Goal: Task Accomplishment & Management: Manage account settings

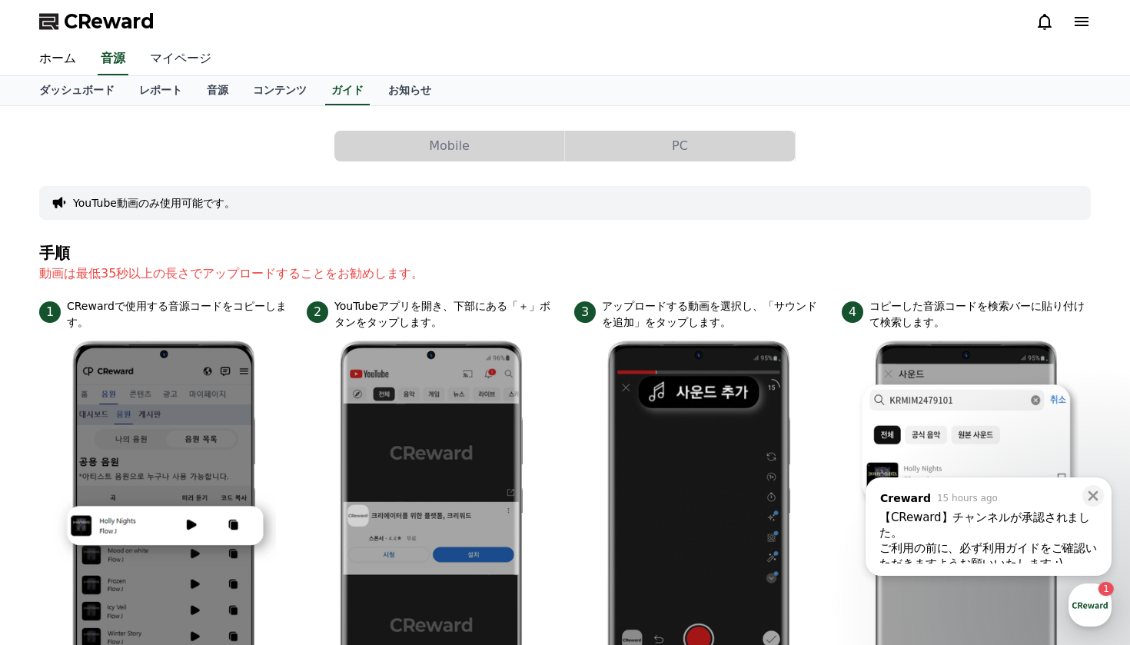
click at [184, 53] on link "マイページ" at bounding box center [181, 59] width 86 height 32
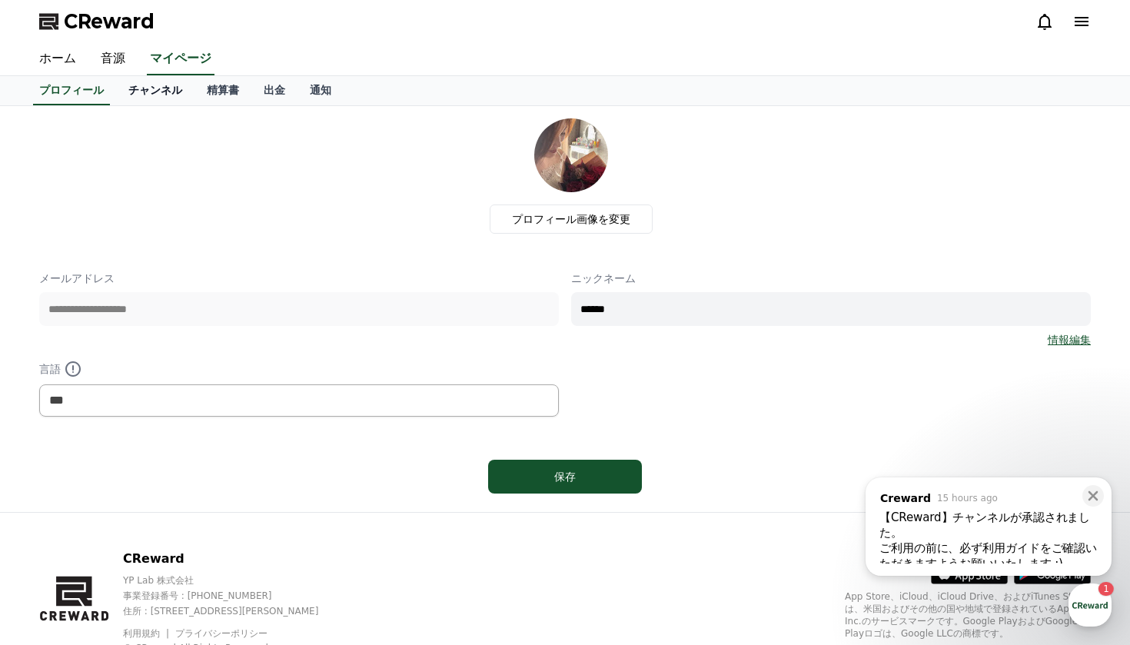
click at [154, 95] on link "チャンネル" at bounding box center [155, 90] width 78 height 29
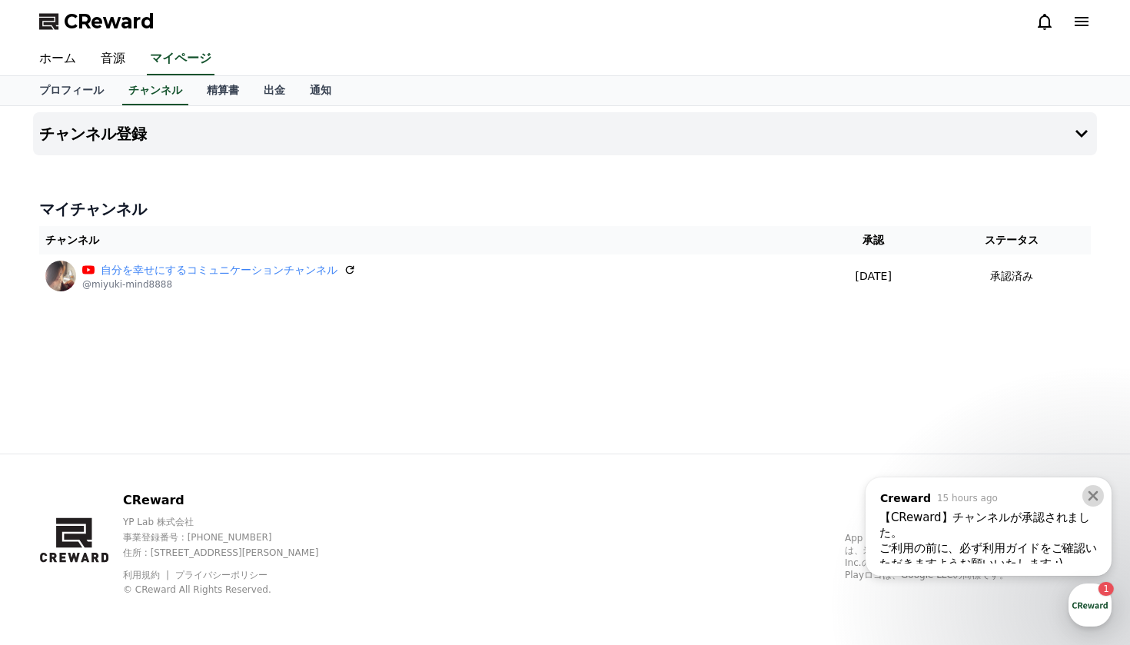
click at [1097, 497] on icon at bounding box center [1092, 495] width 15 height 15
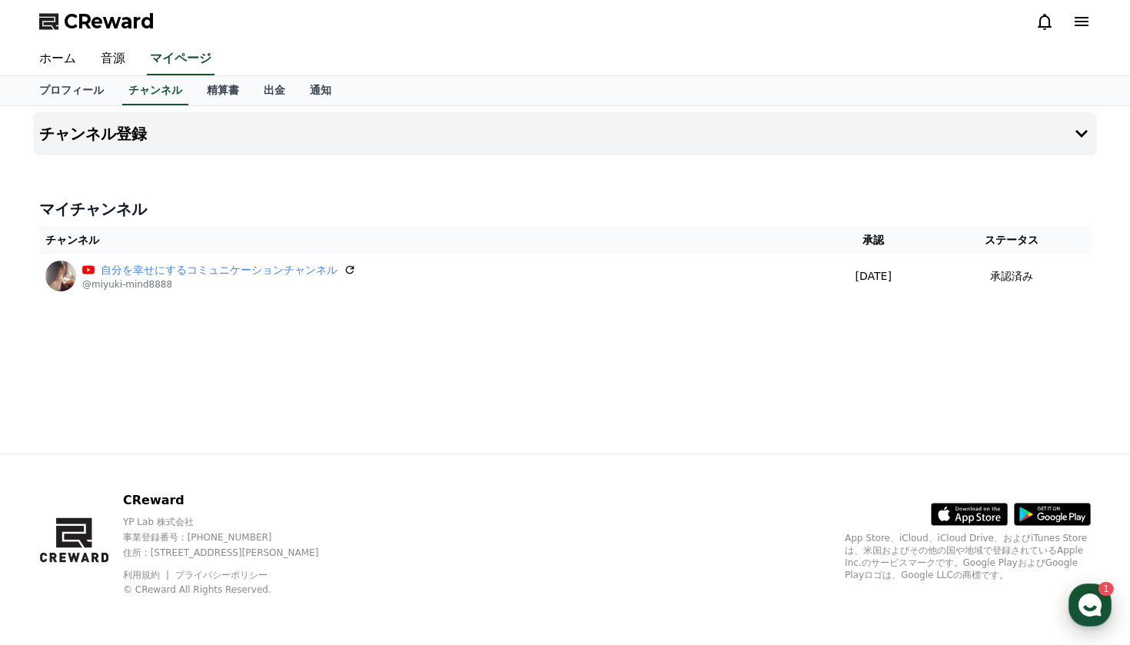
click at [1092, 604] on use "button" at bounding box center [1089, 604] width 23 height 23
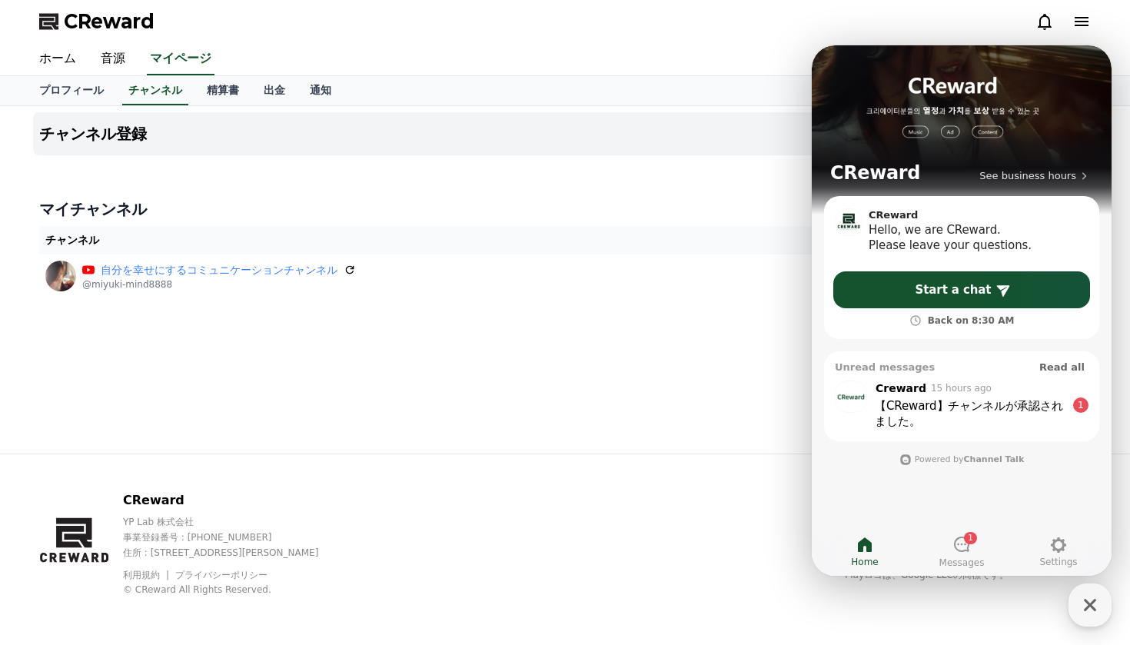
click at [1065, 427] on div ", message: 【CReward】チャンネルが承認されました。 ​ ご利用の前に、必ず利用ガイドをご確認いただきますようお願いいたします :) CRew…" at bounding box center [970, 413] width 194 height 31
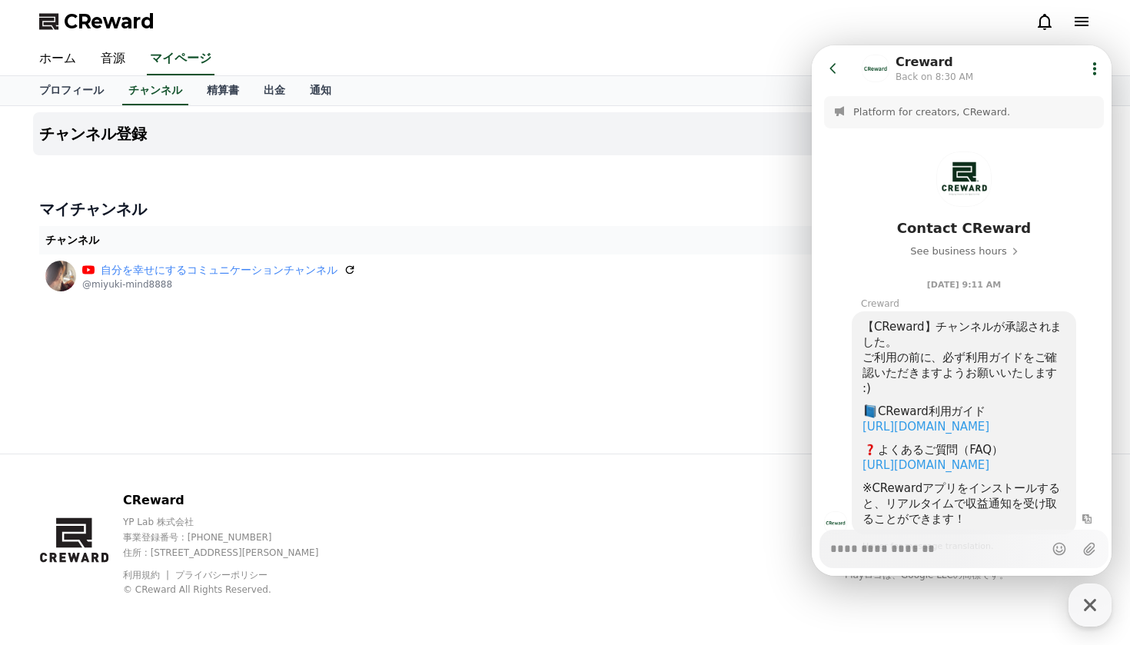
scroll to position [72, 0]
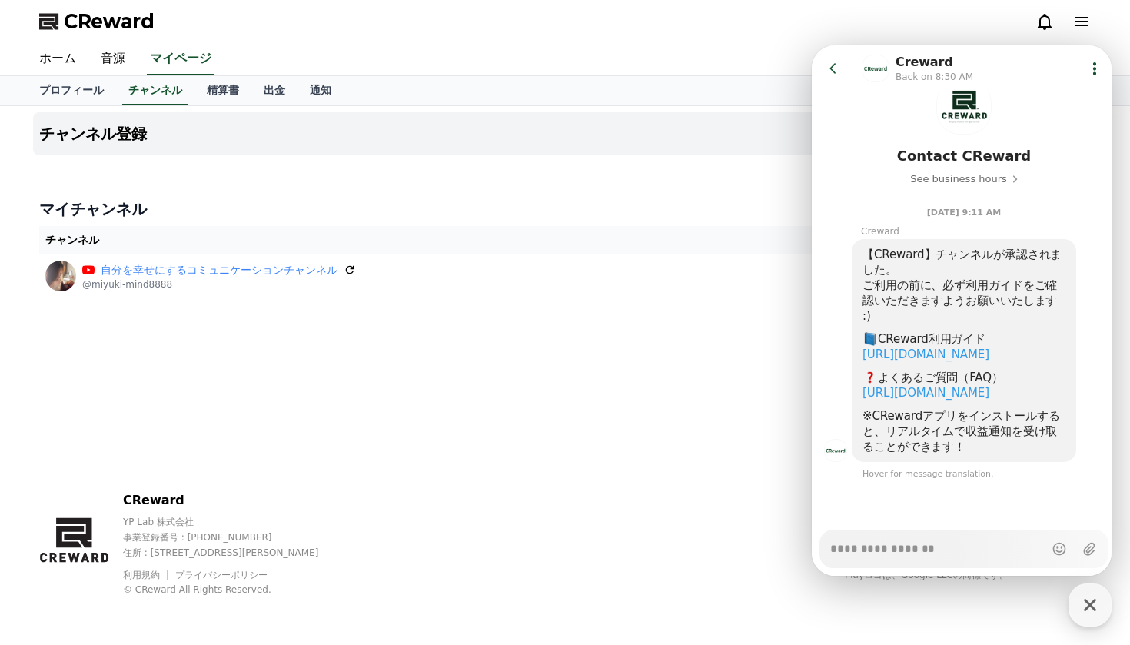
type textarea "*"
click at [834, 70] on icon at bounding box center [832, 68] width 15 height 15
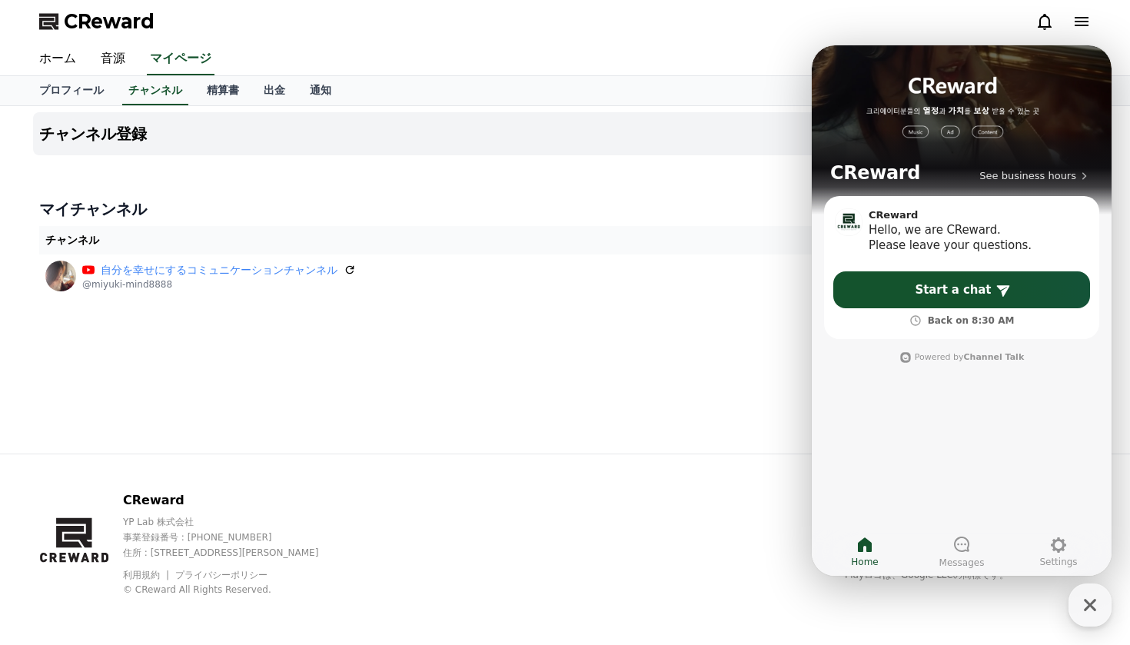
click at [682, 356] on div "チャンネル登録 マイチャンネル チャンネル 承認 ステータス 自分を幸せにするコミュニケーションチャンネル @miyuki-mind8888 [DATE] 0…" at bounding box center [565, 279] width 1076 height 347
click at [385, 201] on h4 "マイチャンネル" at bounding box center [564, 209] width 1051 height 22
click at [110, 57] on link "音源" at bounding box center [112, 59] width 49 height 32
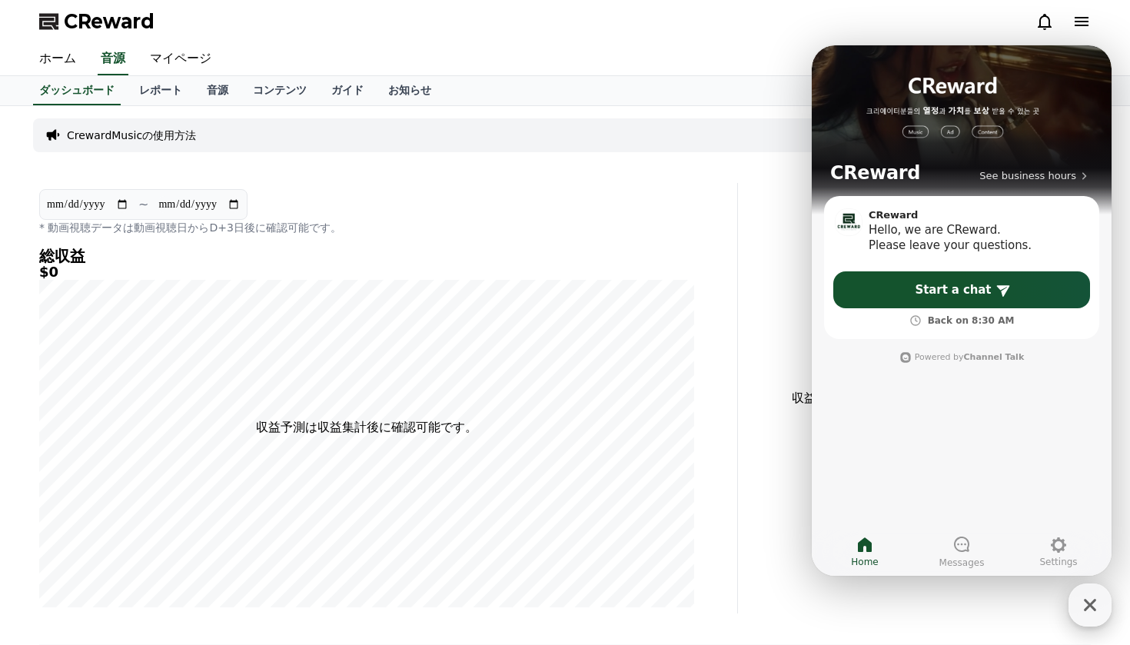
click at [1097, 605] on icon "button" at bounding box center [1090, 605] width 28 height 28
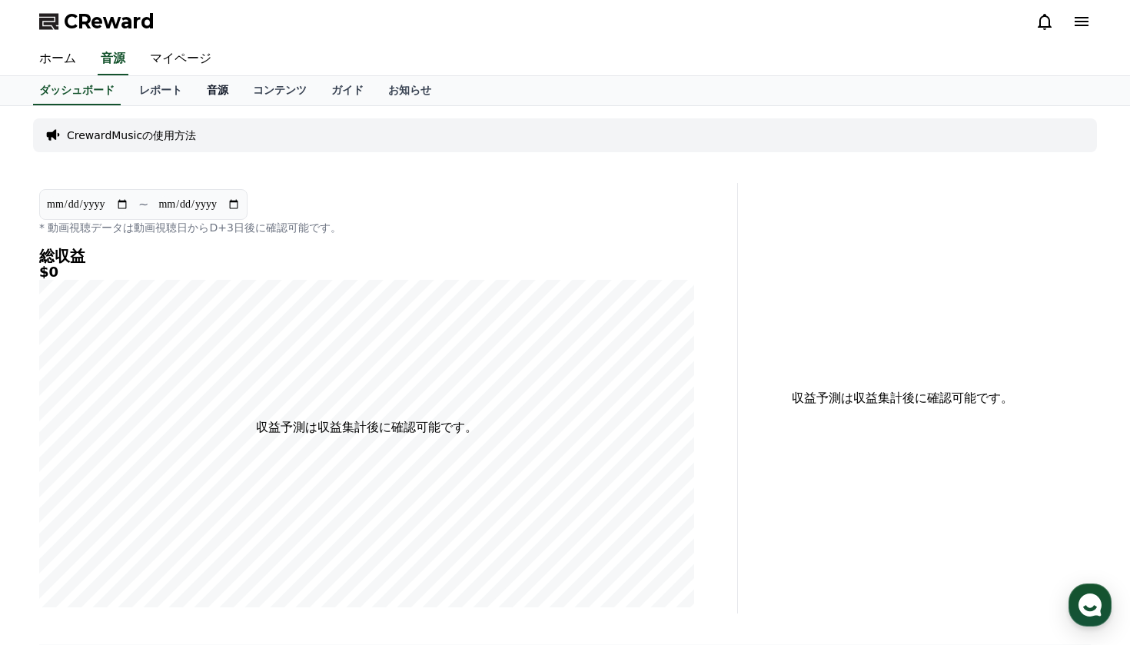
click at [205, 90] on link "音源" at bounding box center [217, 90] width 46 height 29
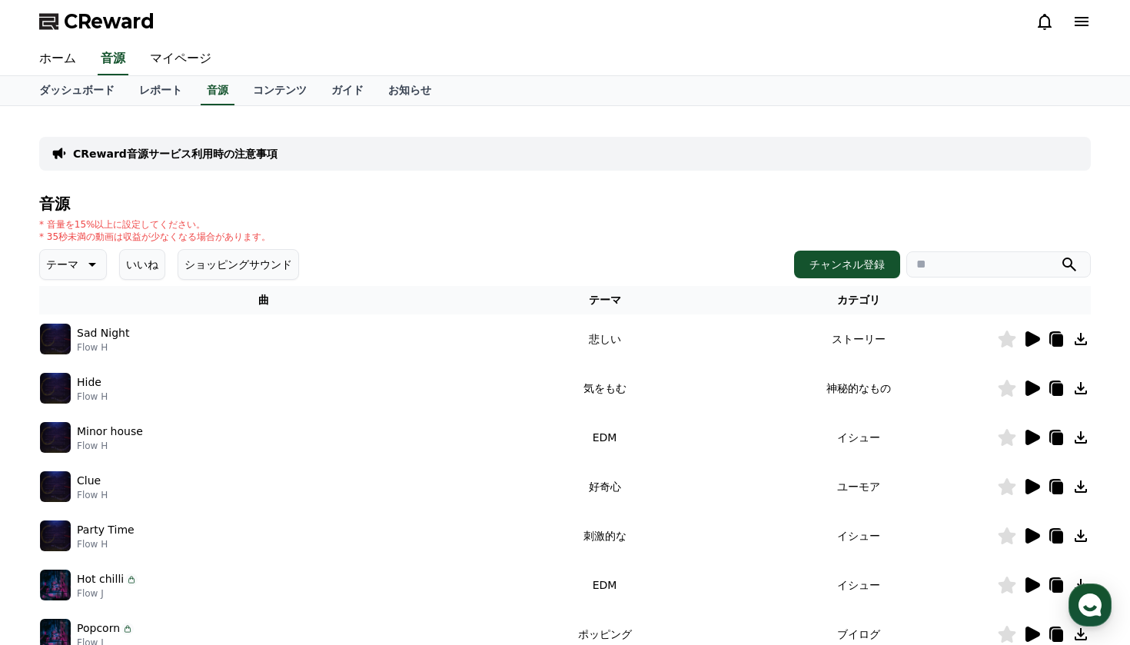
click at [1036, 390] on icon at bounding box center [1032, 387] width 15 height 15
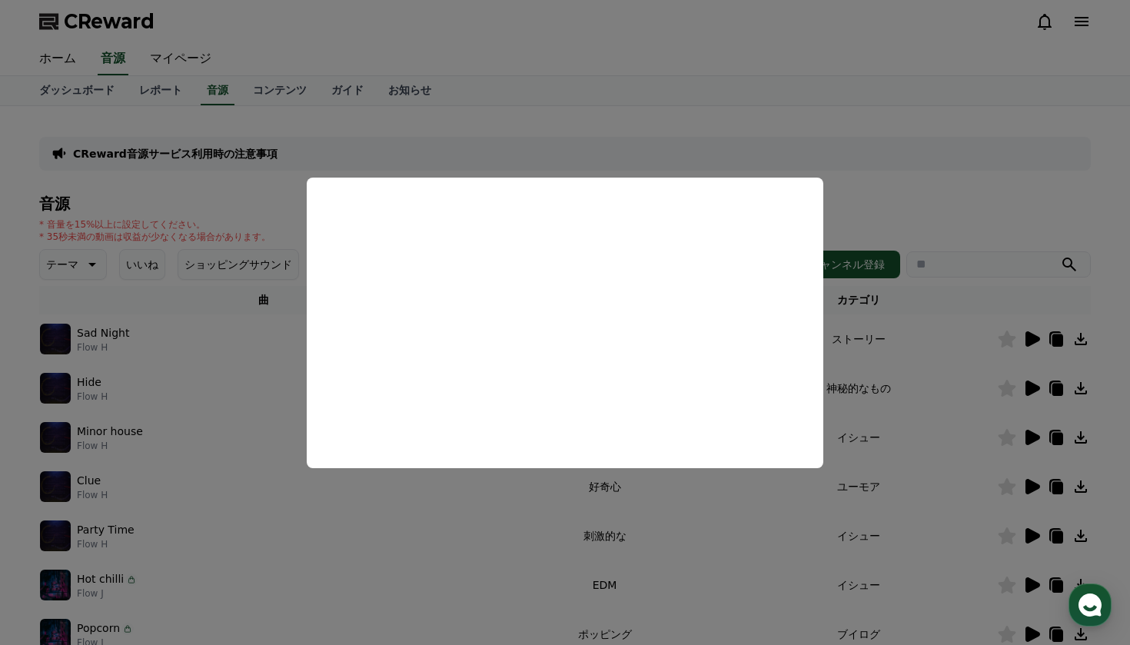
click at [1027, 337] on button "close modal" at bounding box center [565, 322] width 1130 height 645
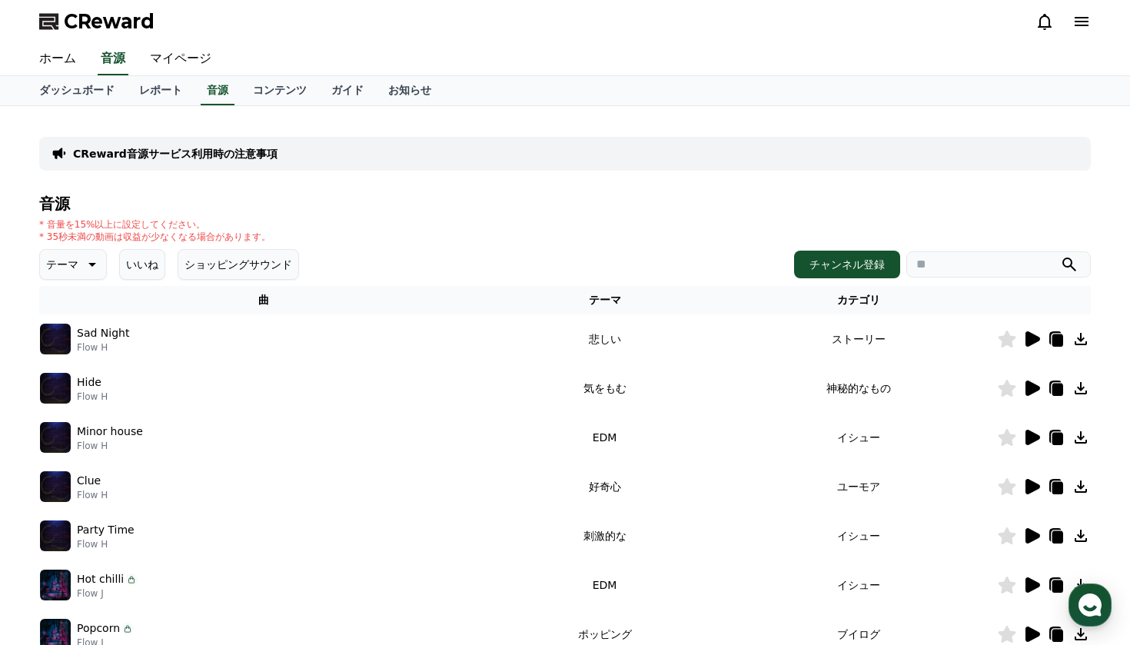
click at [1030, 339] on icon at bounding box center [1032, 338] width 15 height 15
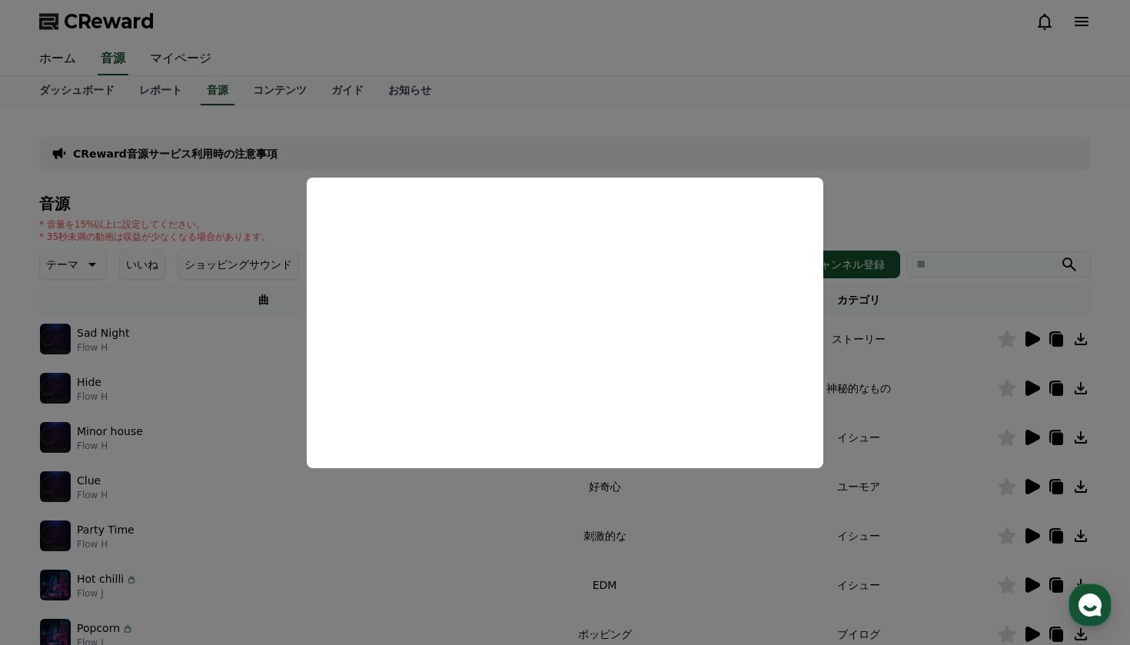
click at [1027, 341] on button "close modal" at bounding box center [565, 322] width 1130 height 645
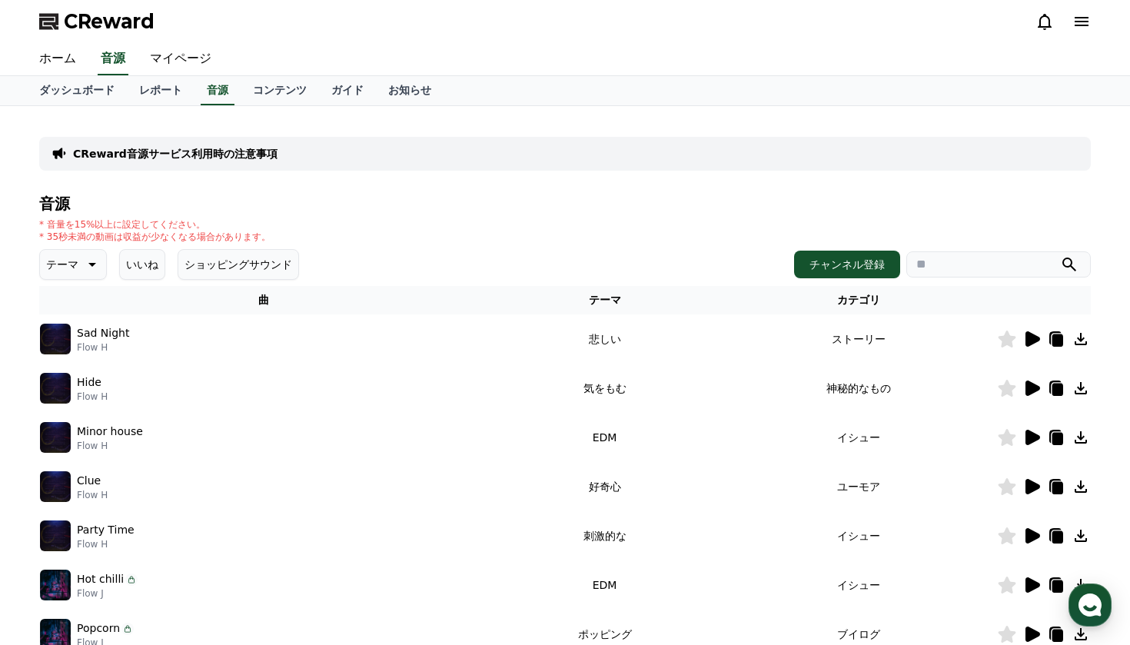
click at [1030, 341] on icon at bounding box center [1032, 338] width 15 height 15
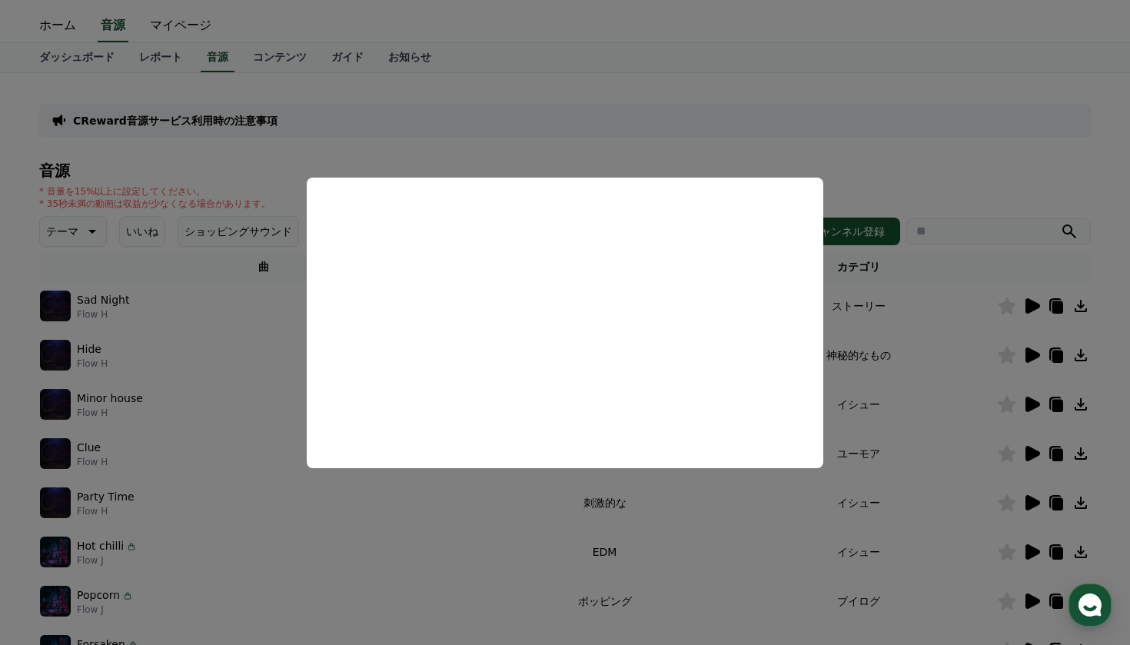
scroll to position [30, 0]
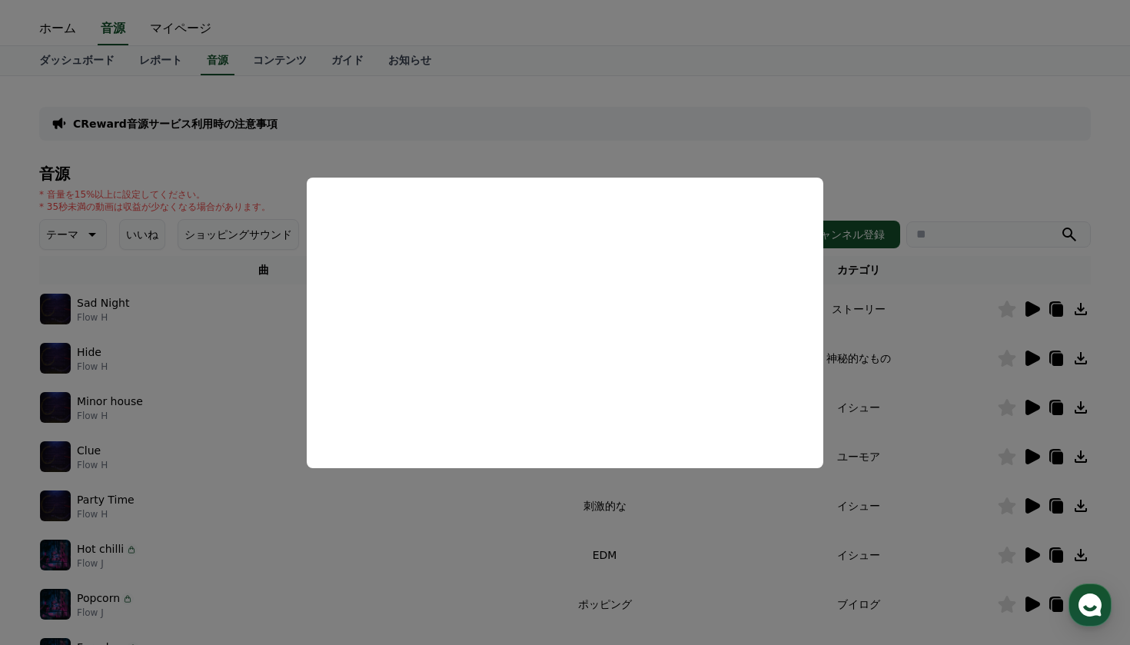
click at [280, 145] on button "close modal" at bounding box center [565, 322] width 1130 height 645
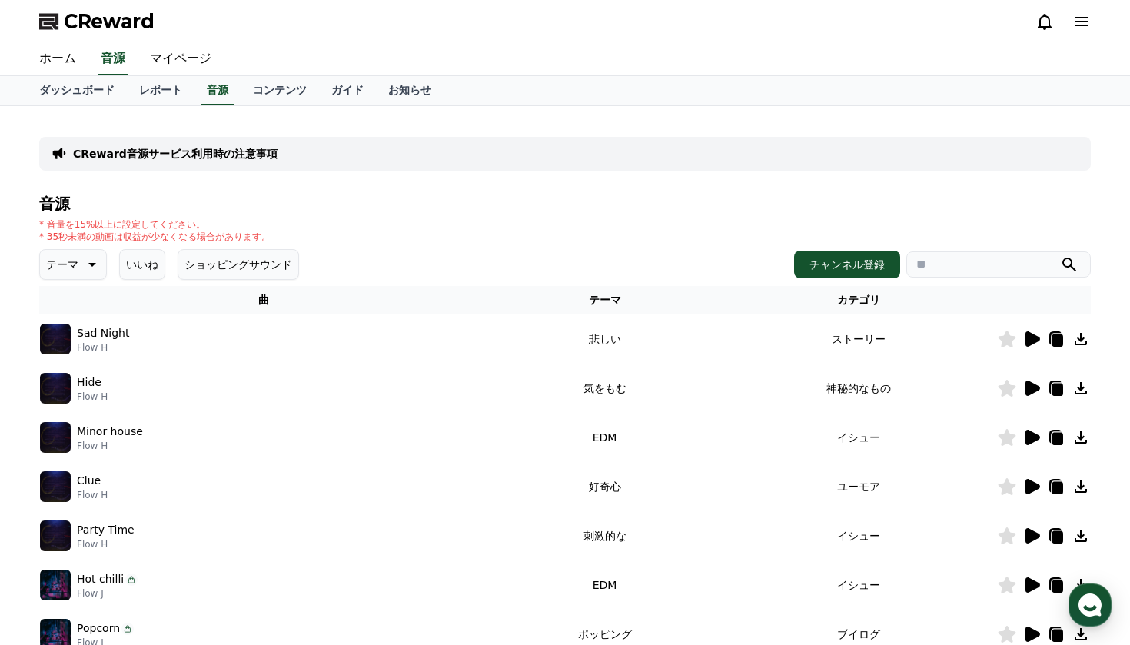
scroll to position [0, 0]
click at [183, 50] on link "マイページ" at bounding box center [181, 59] width 86 height 32
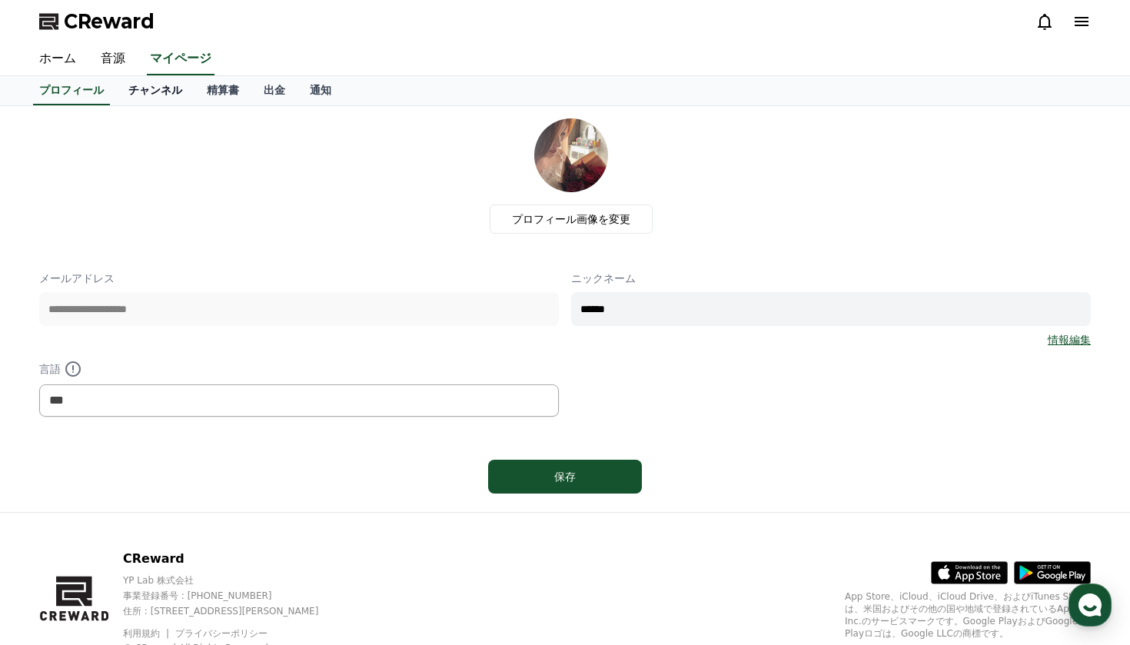
click at [161, 87] on link "チャンネル" at bounding box center [155, 90] width 78 height 29
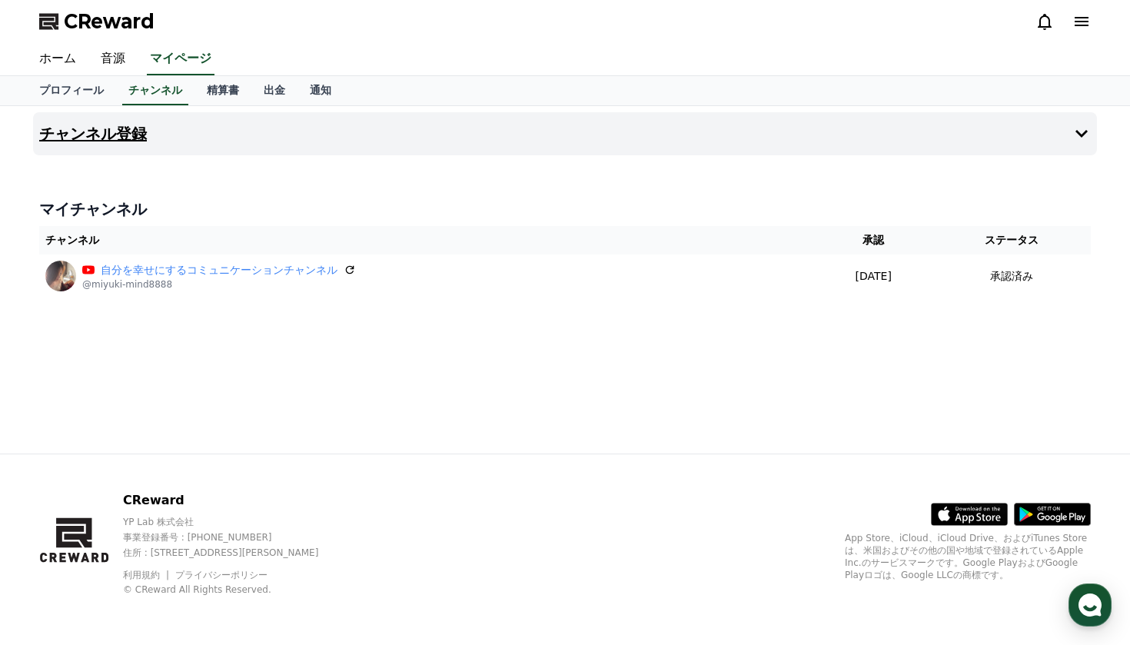
click at [108, 131] on h4 "チャンネル登録" at bounding box center [93, 133] width 108 height 17
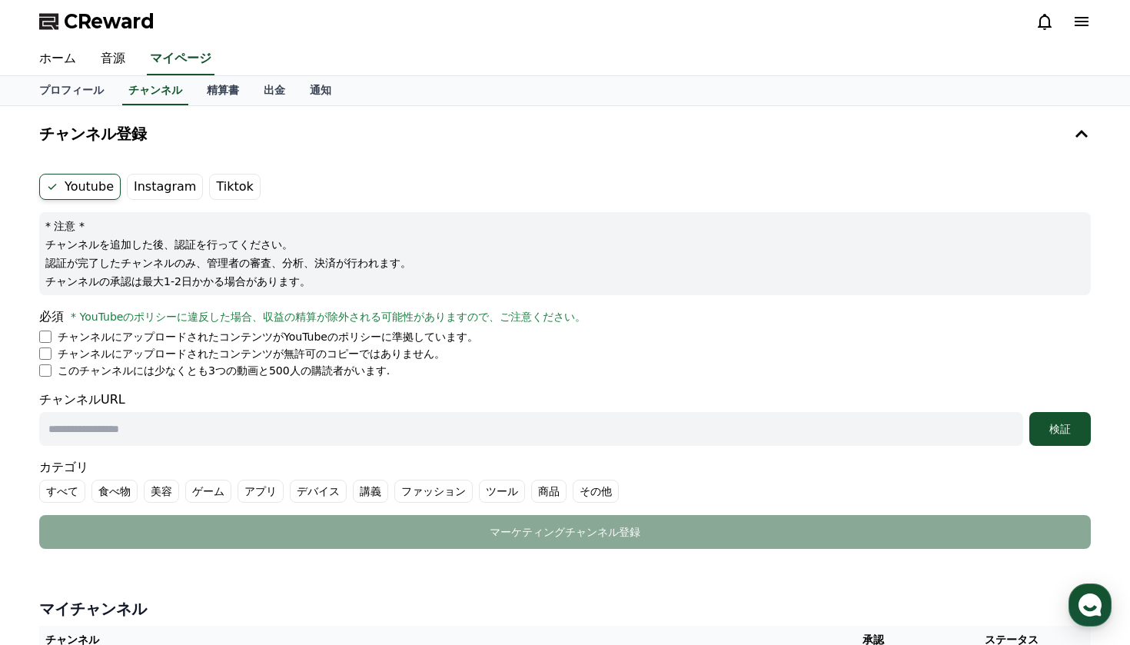
click at [223, 184] on label "Tiktok" at bounding box center [234, 187] width 51 height 26
click at [160, 185] on label "Instagram" at bounding box center [165, 187] width 76 height 26
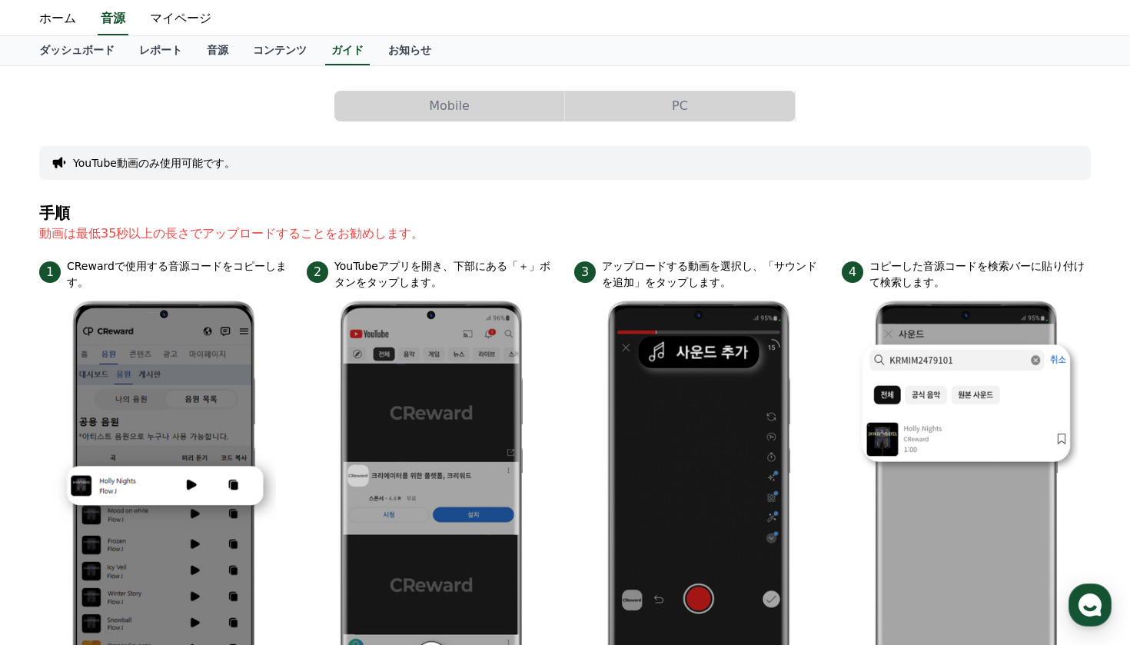
scroll to position [43, 0]
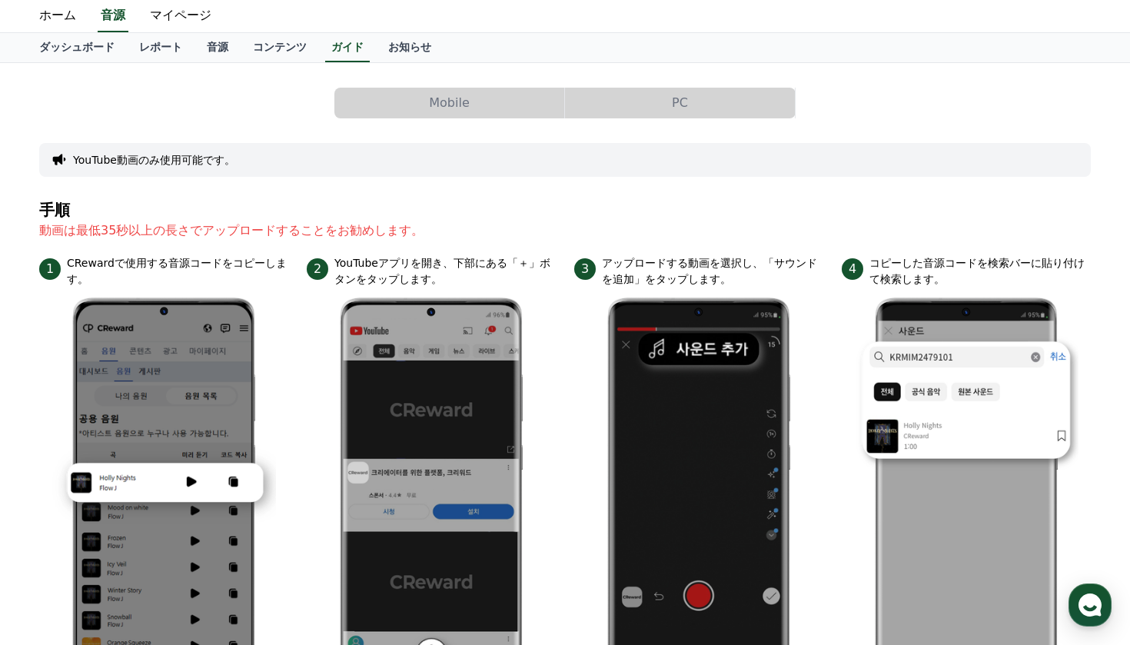
click at [725, 96] on button "PC" at bounding box center [680, 103] width 230 height 31
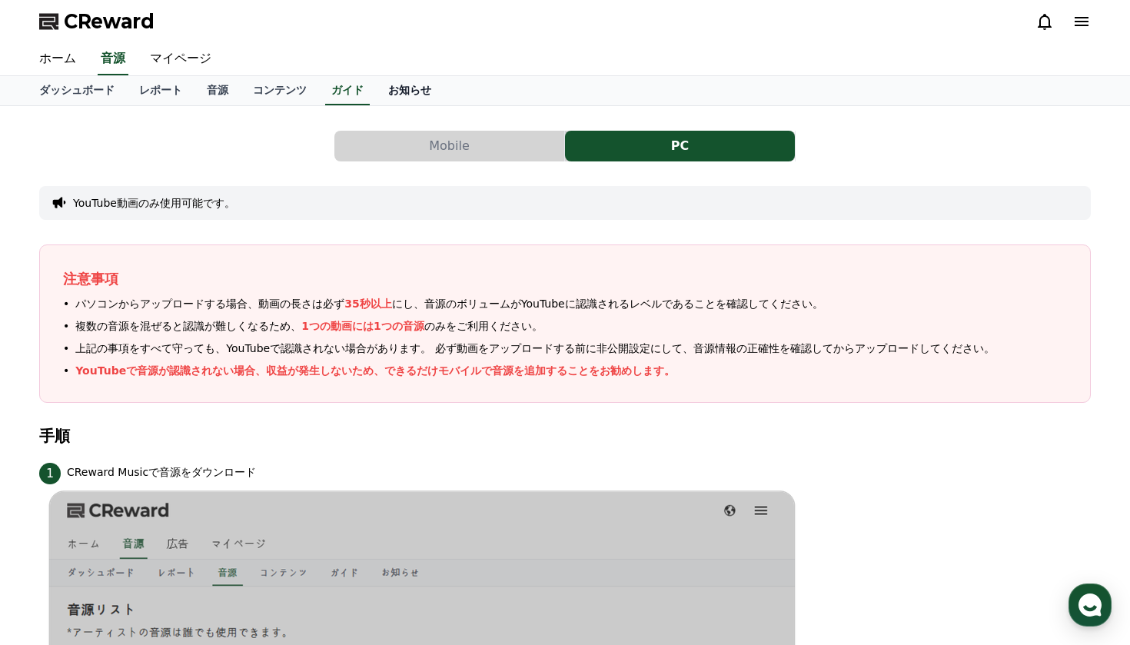
click at [394, 93] on link "お知らせ" at bounding box center [410, 90] width 68 height 29
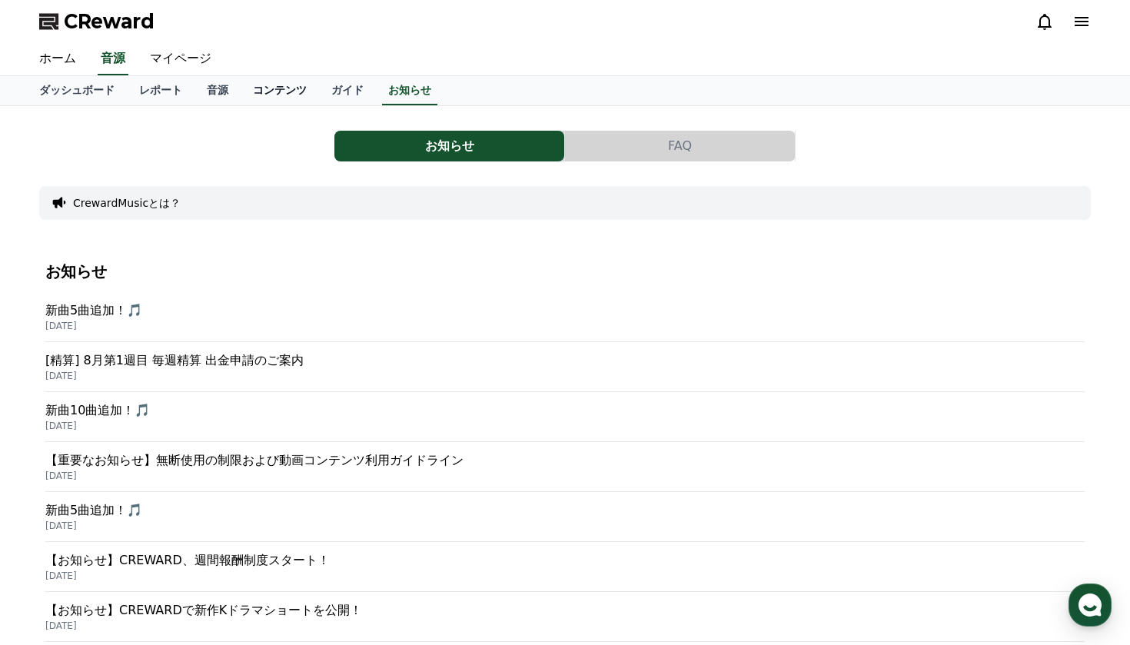
click at [279, 88] on link "コンテンツ" at bounding box center [280, 90] width 78 height 29
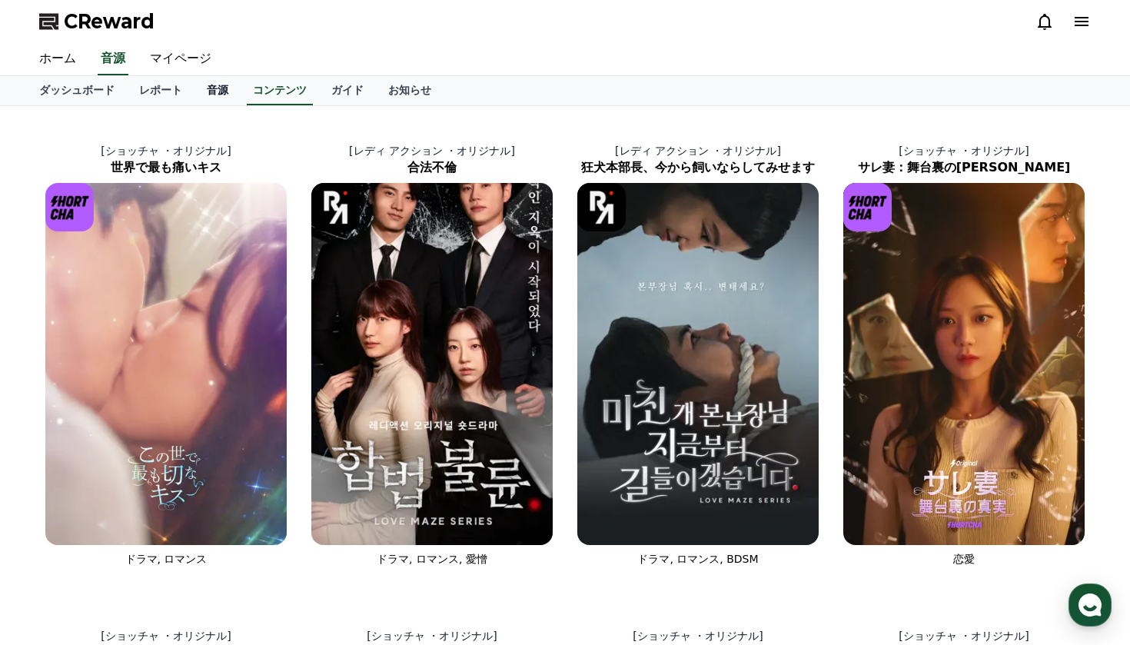
click at [208, 91] on link "音源" at bounding box center [217, 90] width 46 height 29
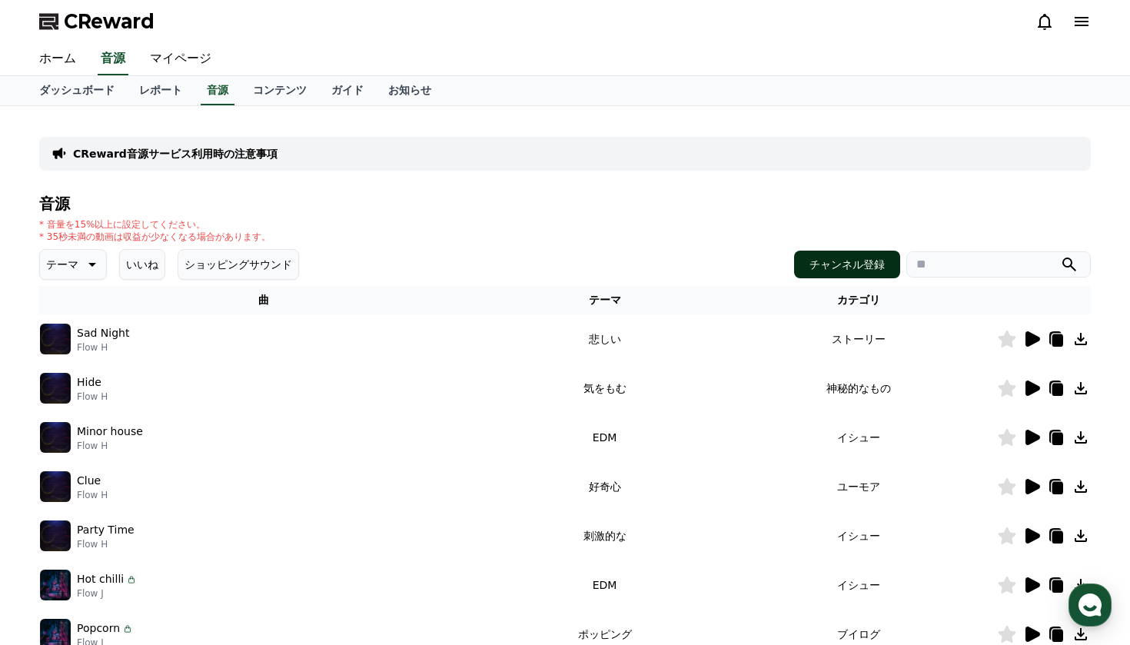
click at [846, 270] on button "チャンネル登録" at bounding box center [847, 265] width 106 height 28
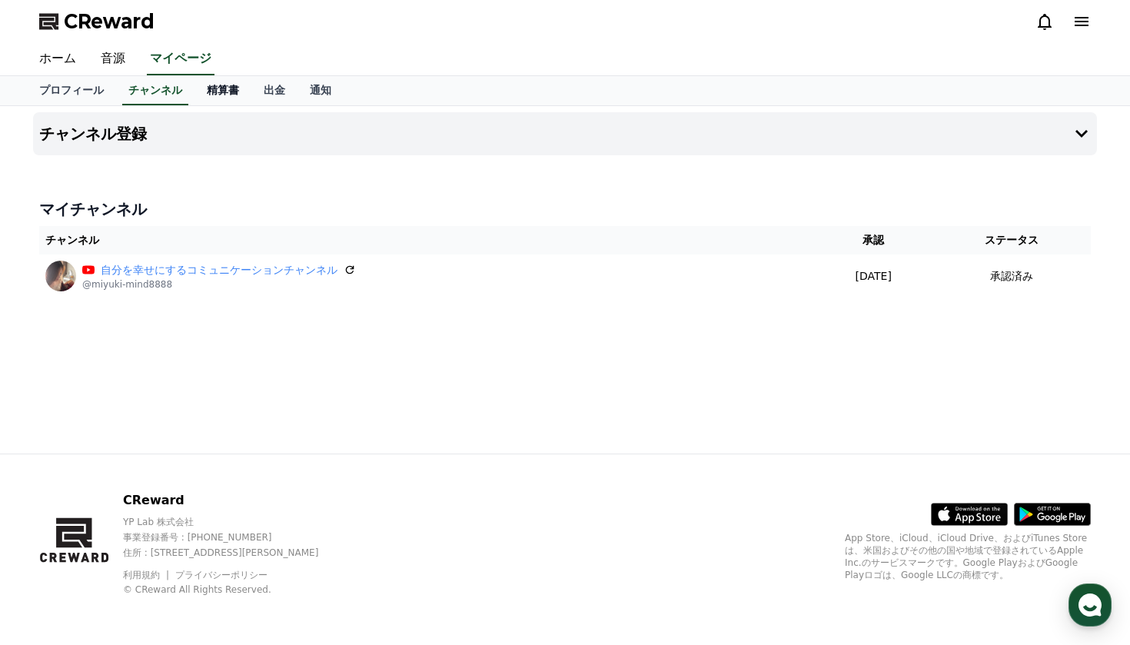
click at [214, 92] on link "精算書" at bounding box center [222, 90] width 57 height 29
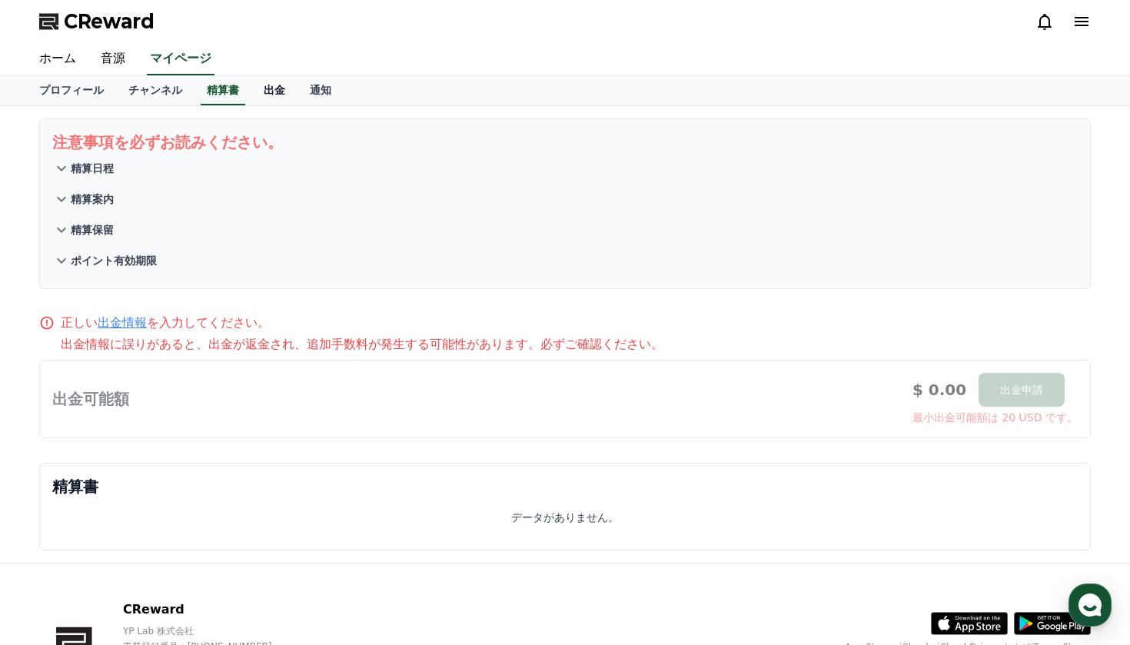
click at [257, 89] on link "出金" at bounding box center [274, 90] width 46 height 29
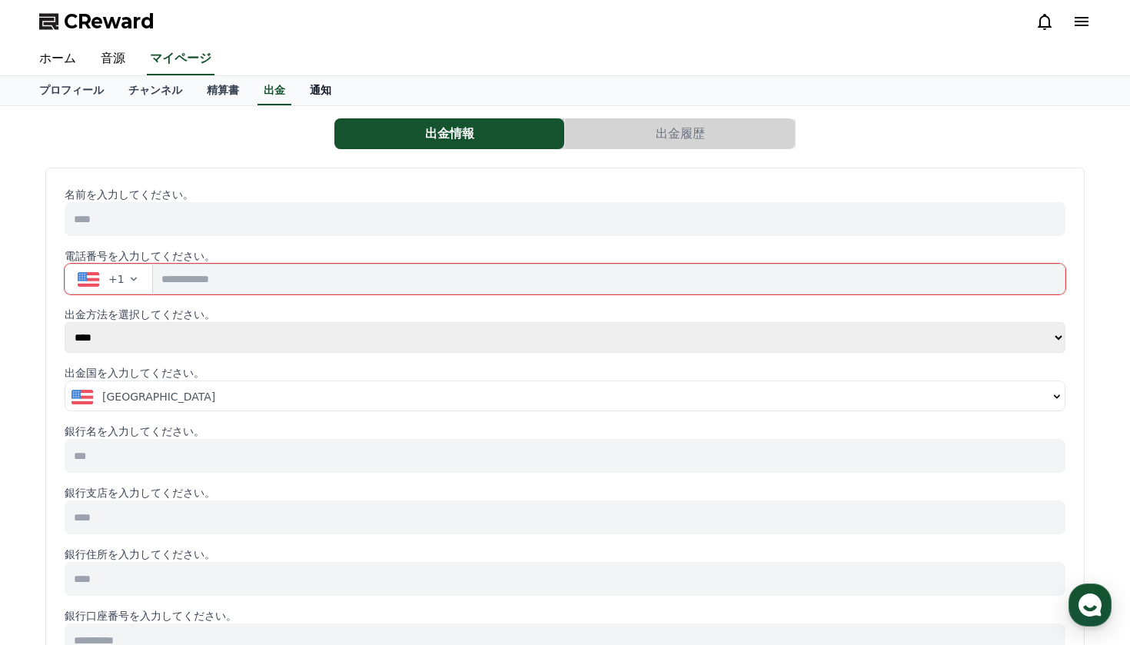
click at [309, 88] on link "通知" at bounding box center [320, 90] width 46 height 29
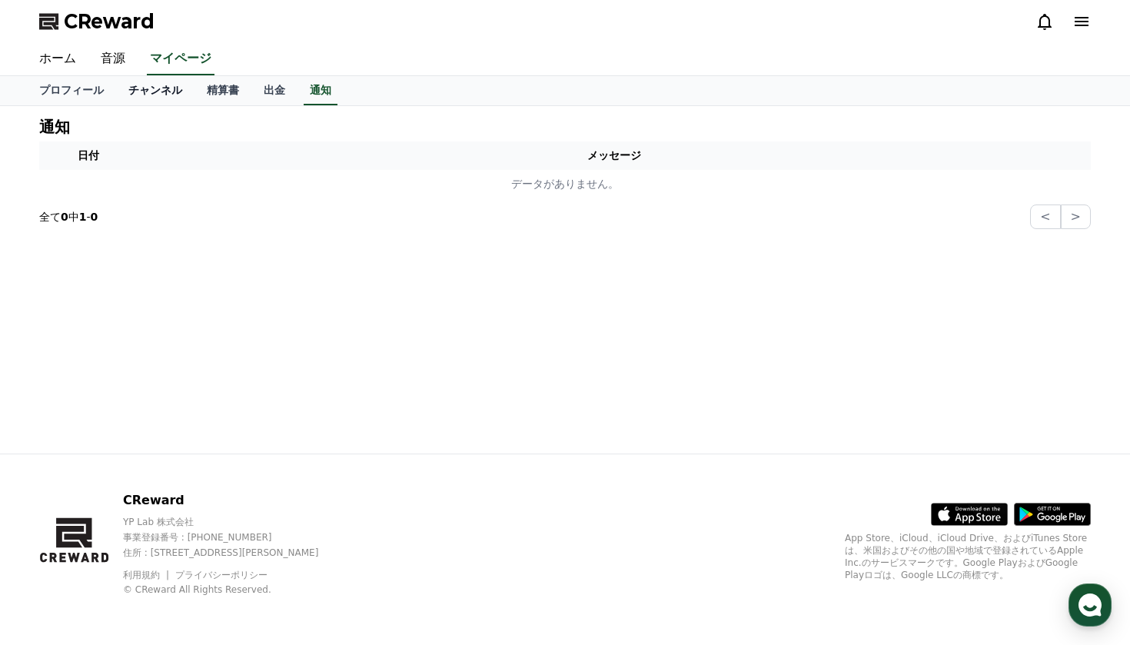
click at [151, 89] on link "チャンネル" at bounding box center [155, 90] width 78 height 29
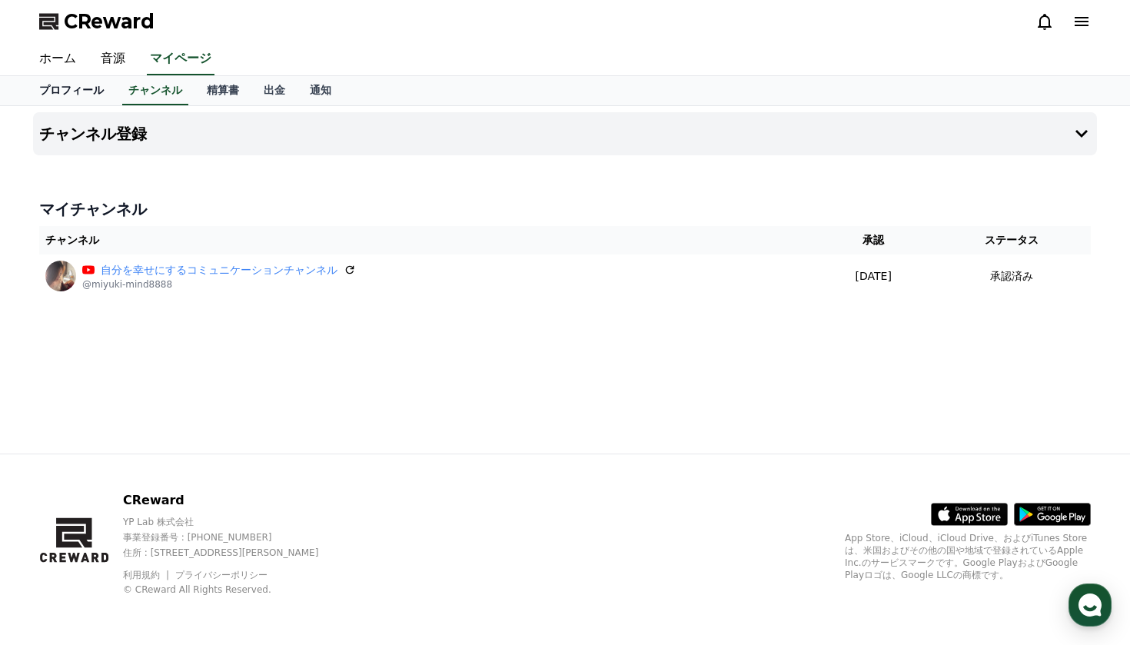
click at [90, 89] on link "プロフィール" at bounding box center [71, 90] width 89 height 29
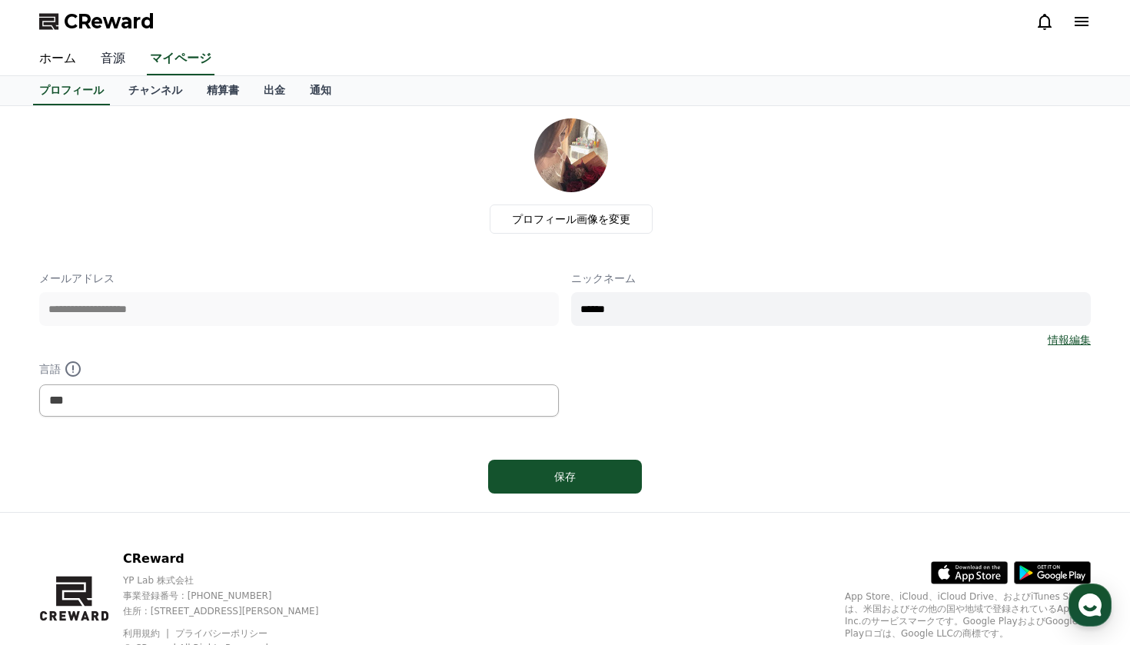
click at [112, 61] on link "音源" at bounding box center [112, 59] width 49 height 32
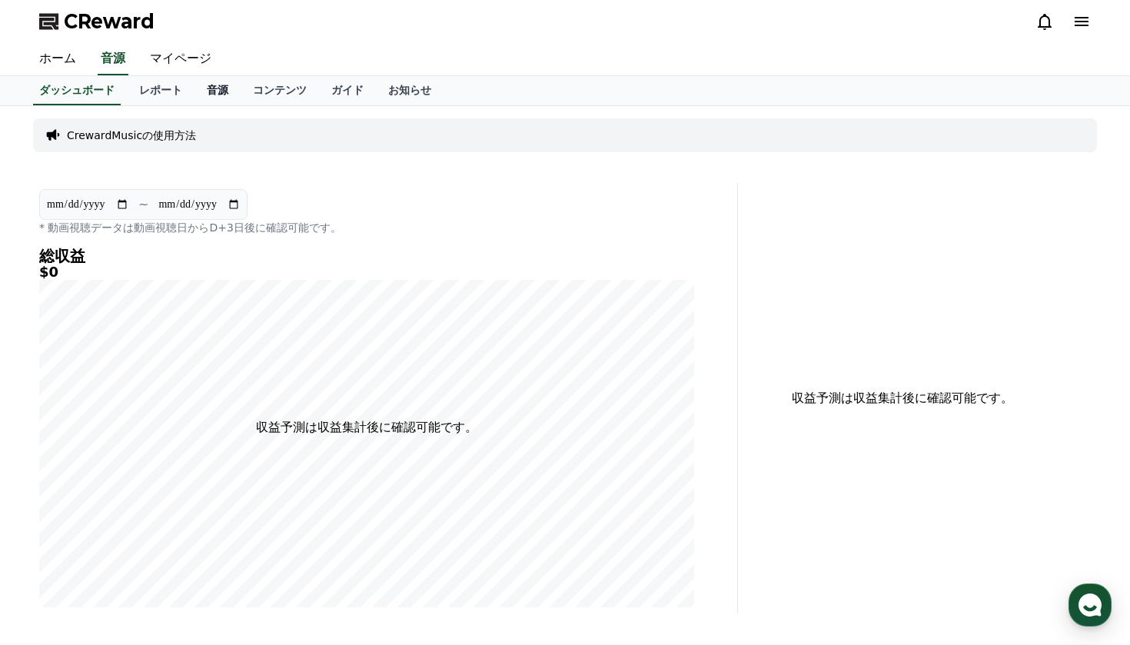
click at [214, 91] on link "音源" at bounding box center [217, 90] width 46 height 29
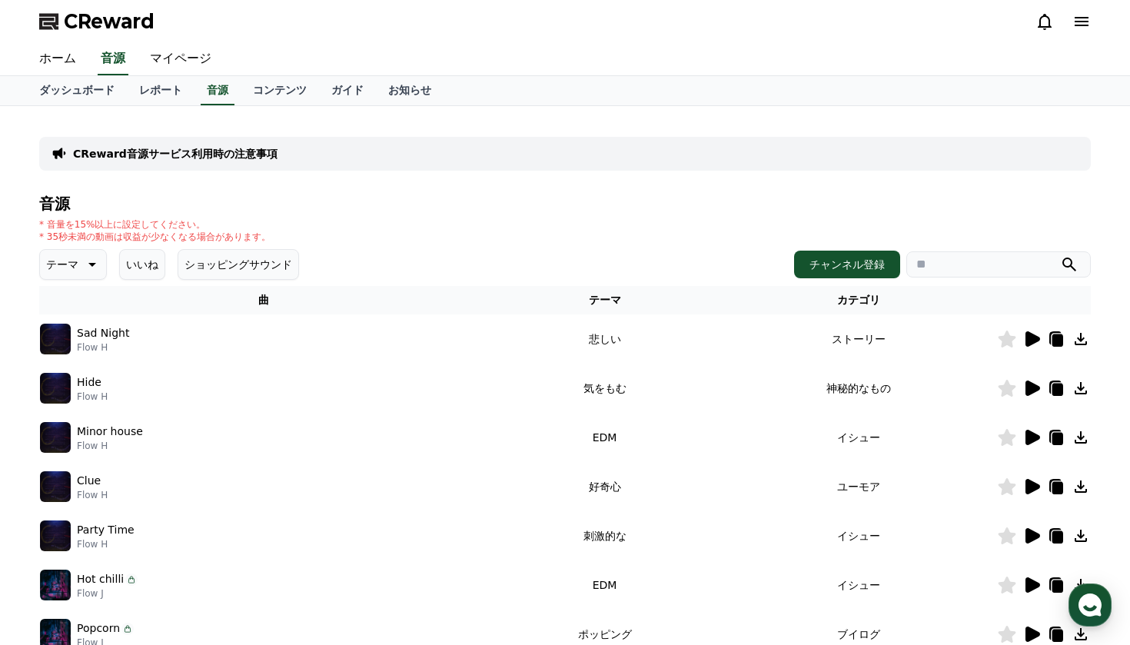
click at [1086, 341] on icon at bounding box center [1080, 339] width 12 height 12
click at [1081, 341] on icon at bounding box center [1080, 339] width 12 height 12
click at [321, 89] on link "ガイド" at bounding box center [347, 90] width 57 height 29
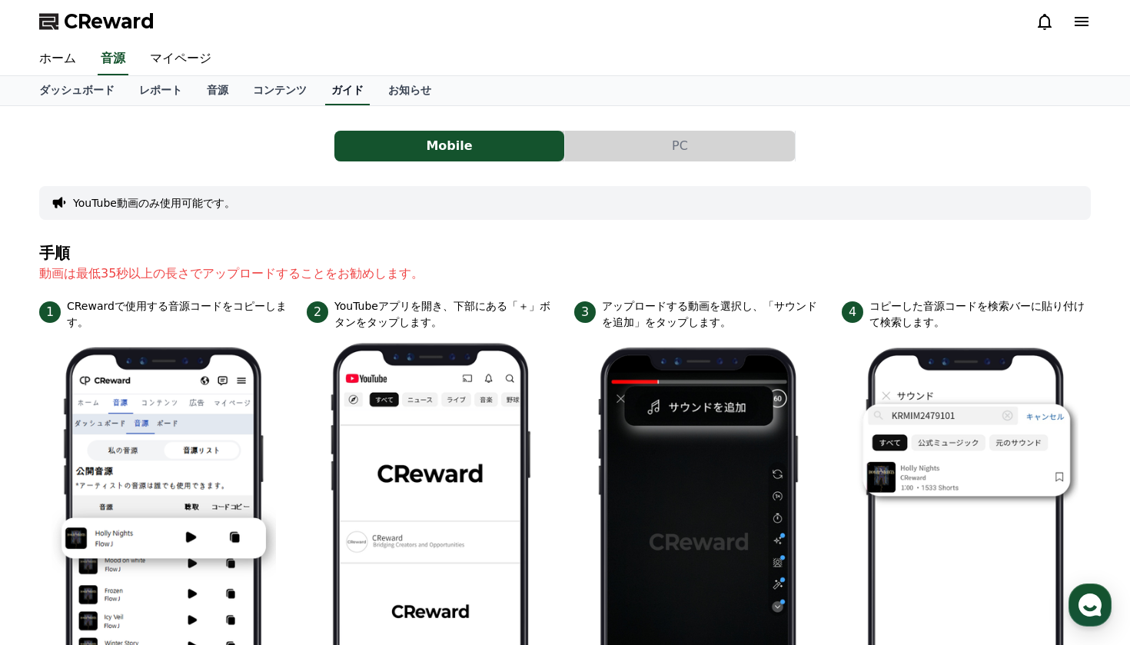
click at [329, 93] on link "ガイド" at bounding box center [347, 90] width 45 height 29
click at [685, 138] on button "PC" at bounding box center [680, 146] width 230 height 31
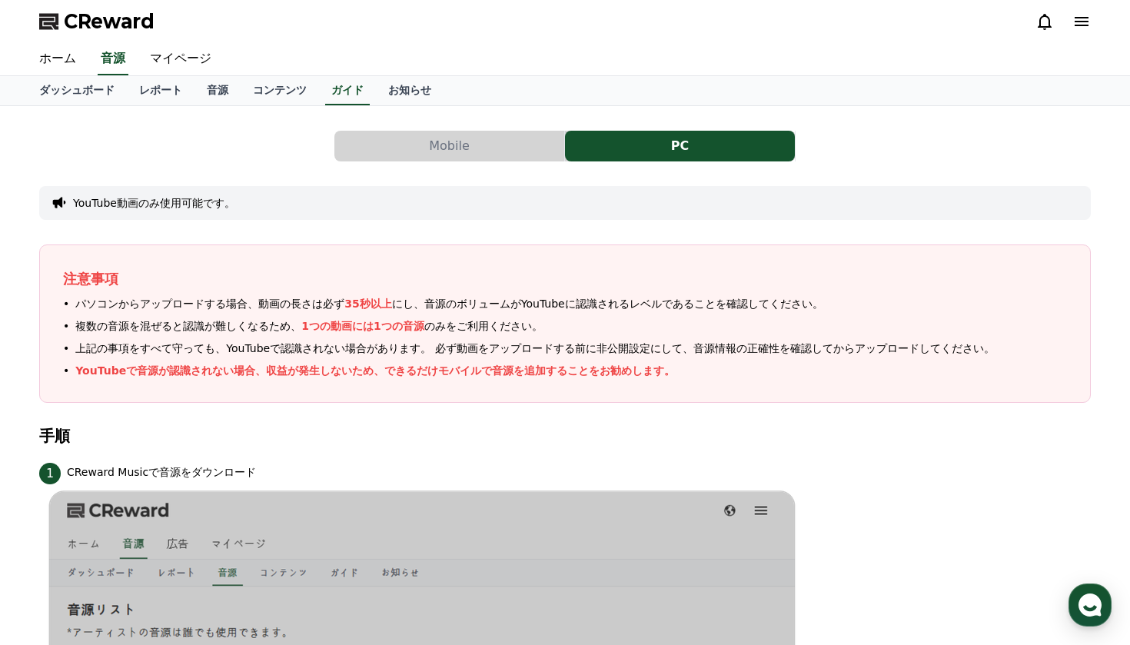
click at [494, 139] on button "Mobile" at bounding box center [449, 146] width 230 height 31
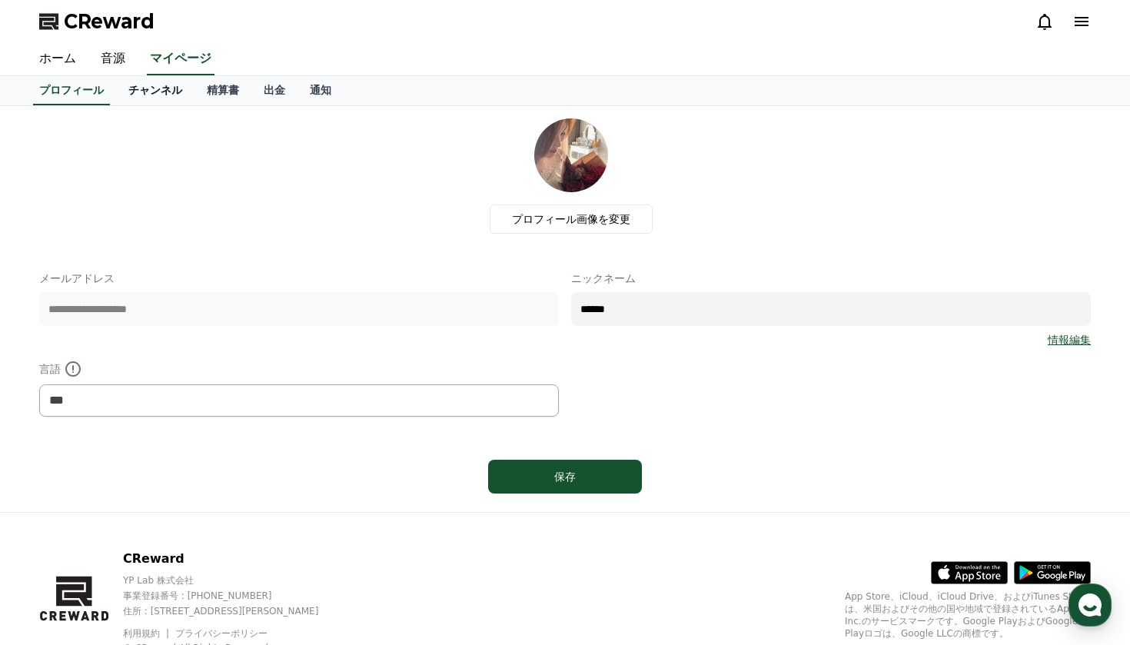
click at [161, 88] on link "チャンネル" at bounding box center [155, 90] width 78 height 29
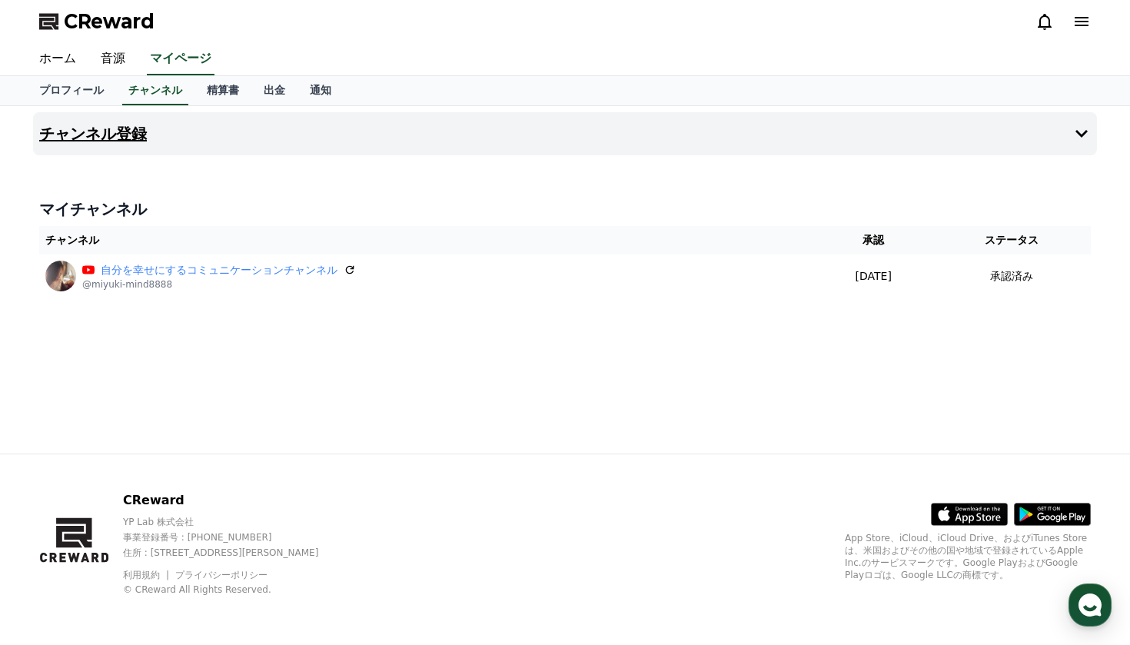
click at [105, 138] on h4 "チャンネル登録" at bounding box center [93, 133] width 108 height 17
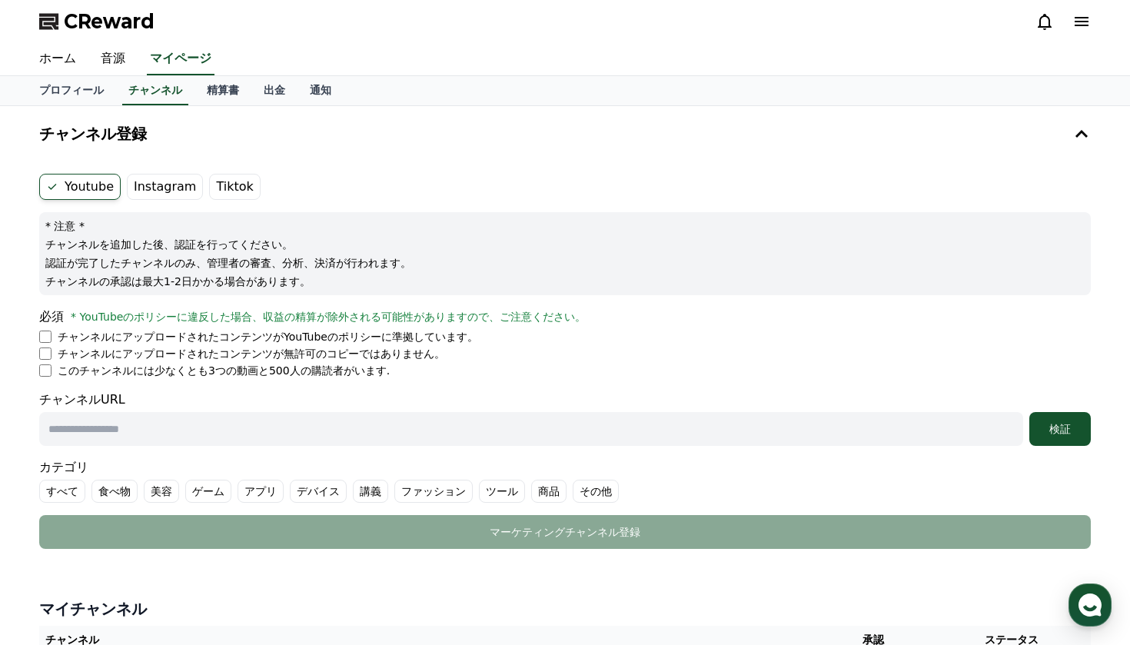
click at [163, 183] on label "Instagram" at bounding box center [165, 187] width 76 height 26
click at [217, 191] on label "Tiktok" at bounding box center [234, 187] width 51 height 26
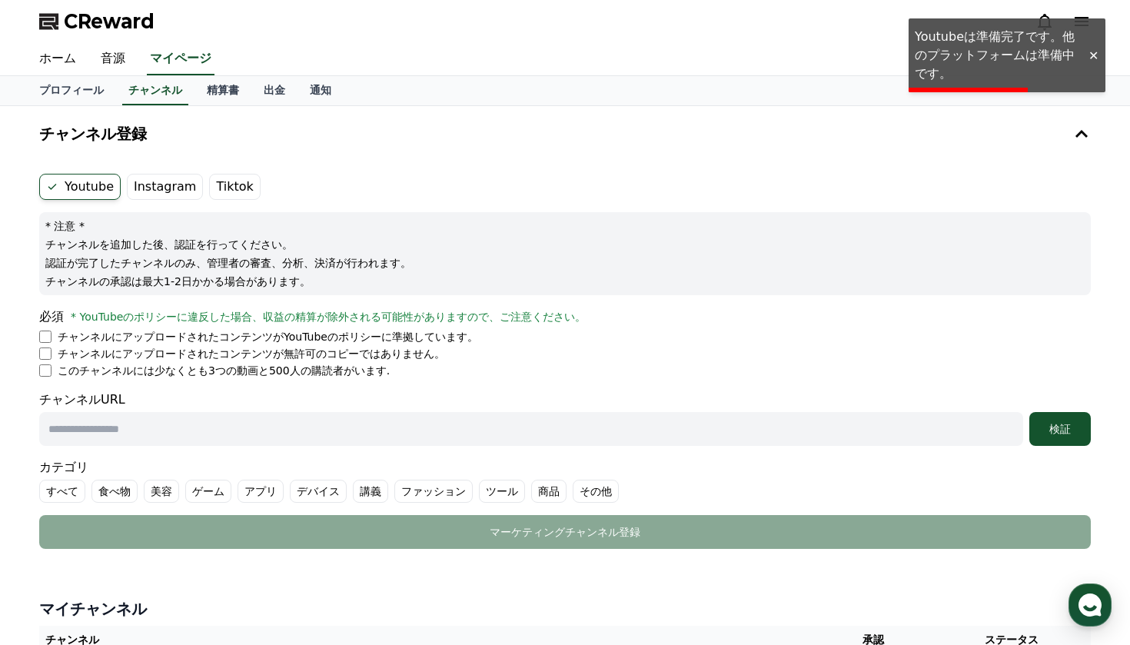
click at [143, 191] on label "Instagram" at bounding box center [165, 187] width 76 height 26
